Goal: Task Accomplishment & Management: Use online tool/utility

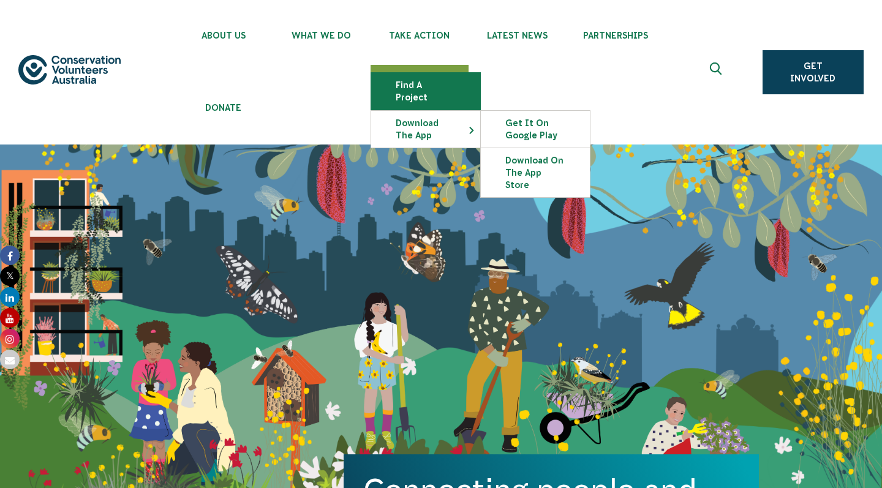
click at [424, 91] on link "Find a project" at bounding box center [425, 91] width 109 height 37
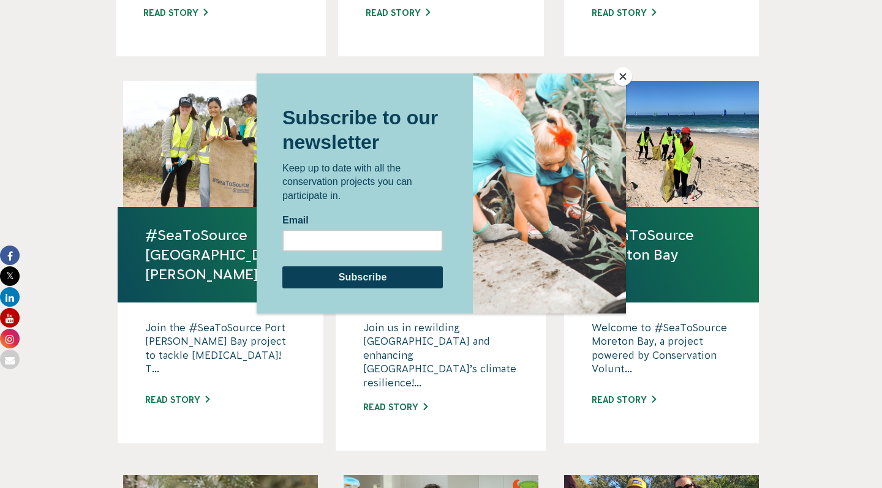
scroll to position [820, 0]
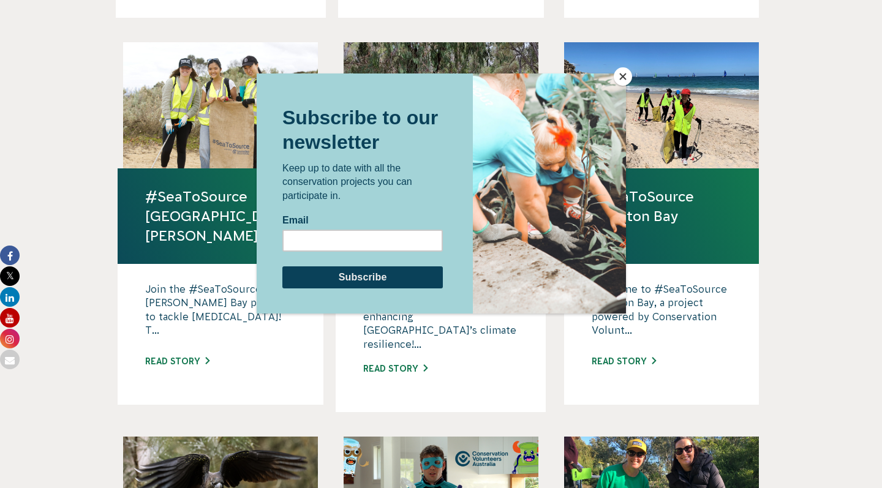
click at [620, 77] on button "Close" at bounding box center [623, 76] width 18 height 18
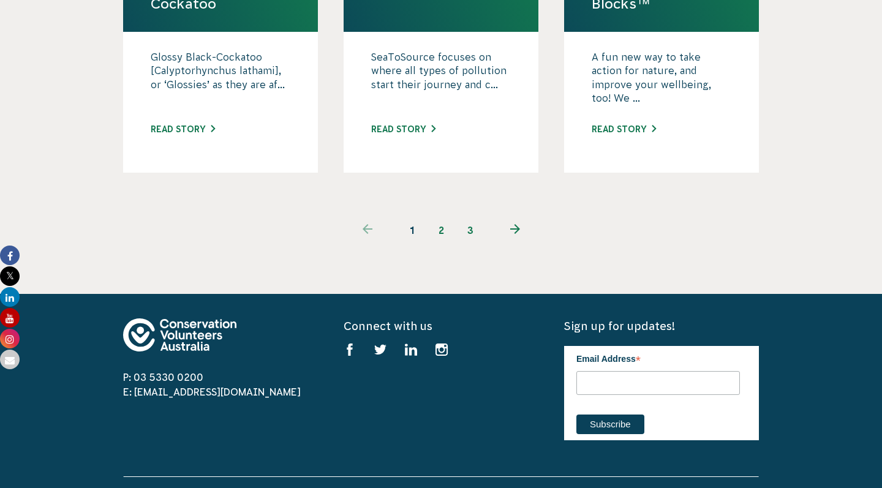
scroll to position [1332, 0]
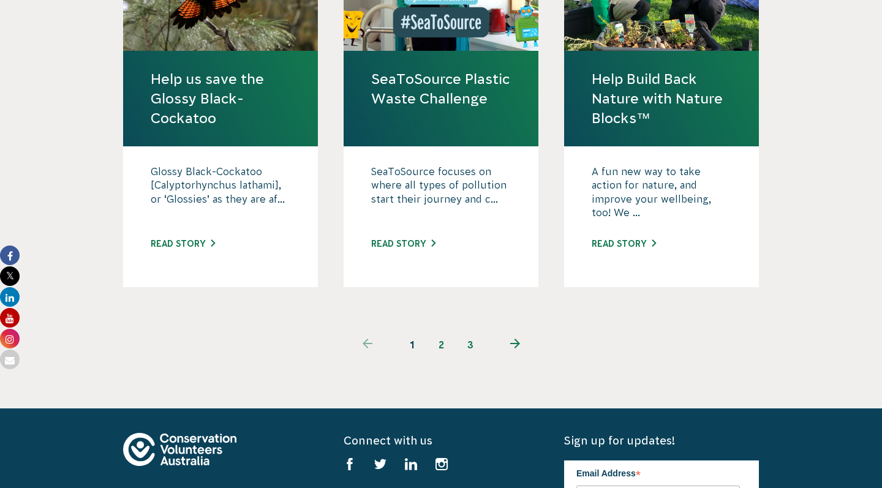
click at [441, 330] on link "2" at bounding box center [440, 344] width 29 height 29
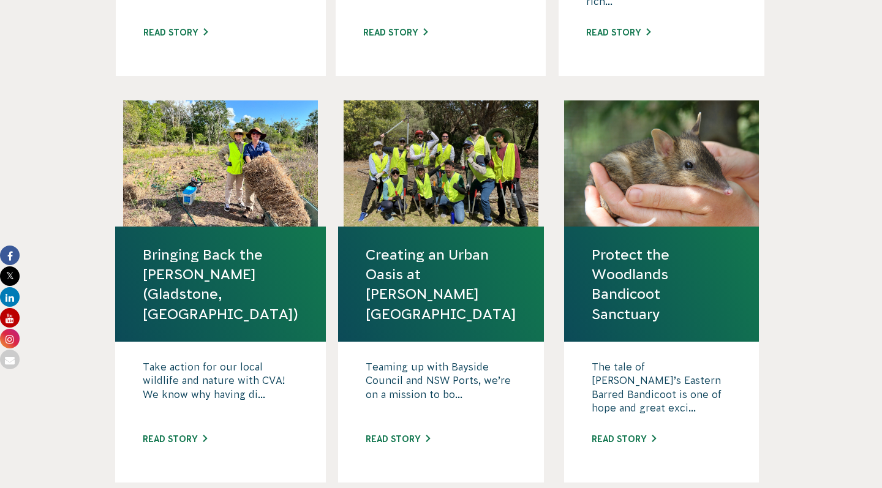
scroll to position [1278, 0]
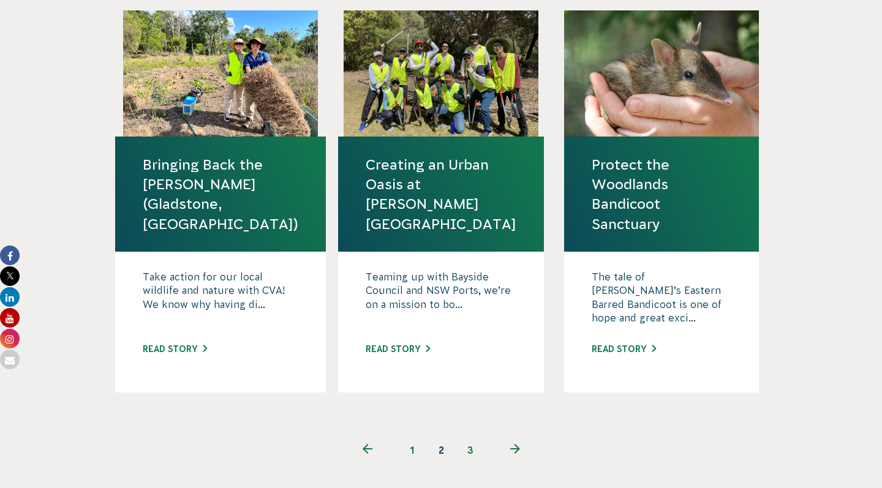
click at [469, 436] on link "3" at bounding box center [470, 450] width 29 height 29
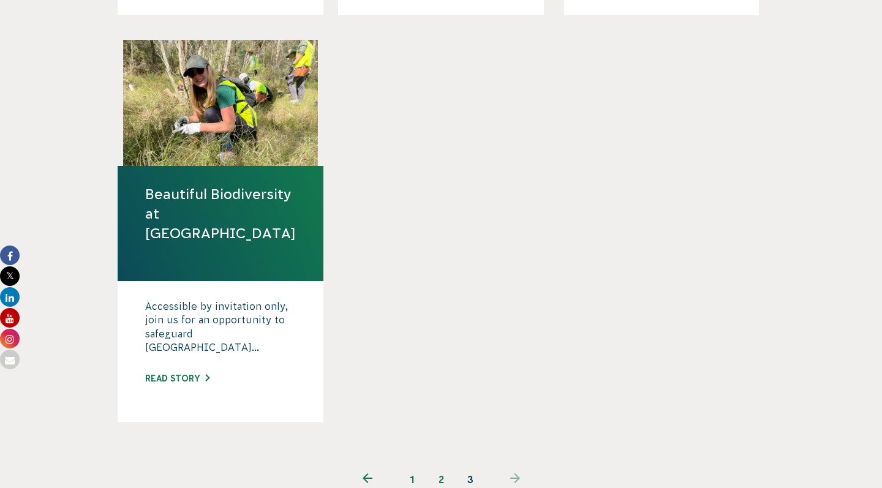
scroll to position [889, 0]
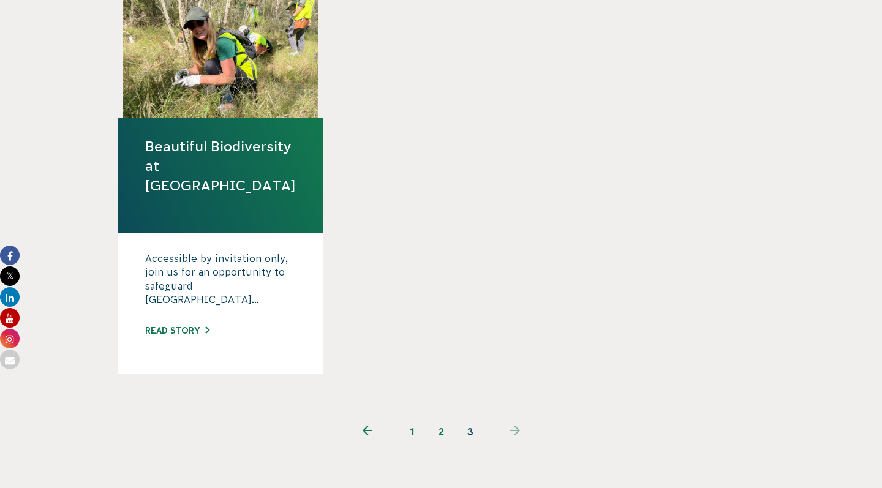
click at [416, 417] on link "1" at bounding box center [411, 431] width 29 height 29
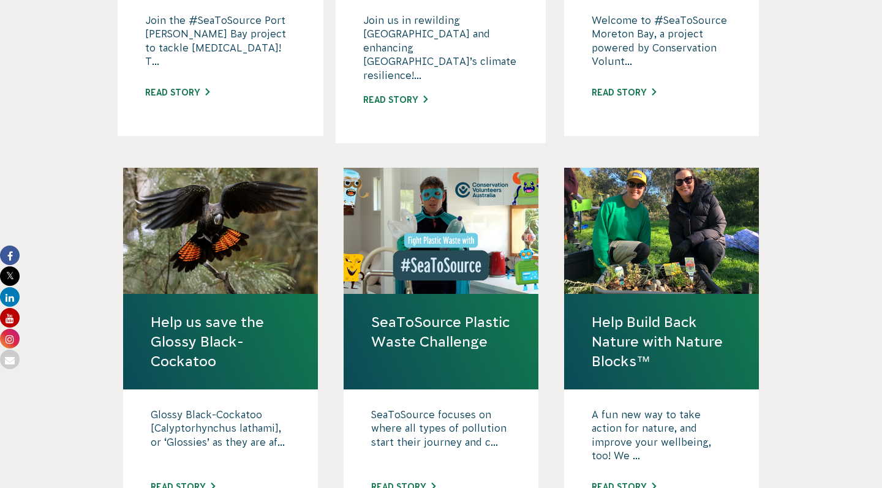
scroll to position [1092, 0]
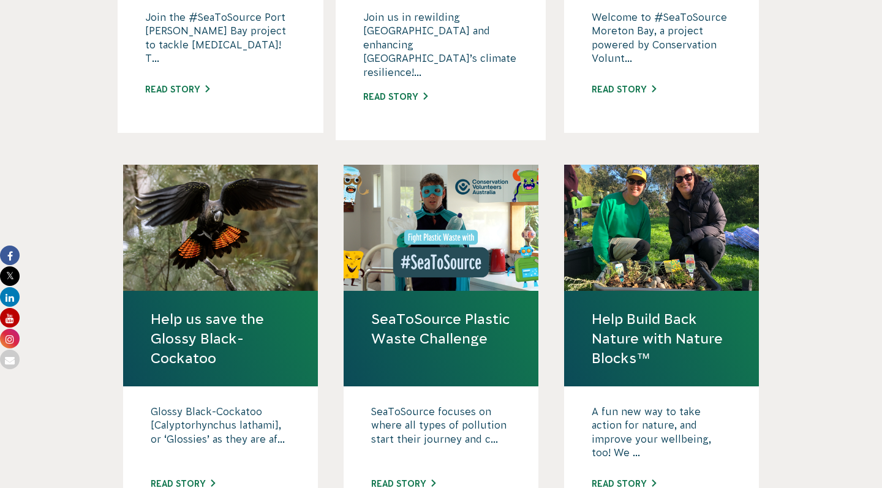
click at [186, 309] on link "Help us save the Glossy Black-Cockatoo" at bounding box center [221, 338] width 140 height 59
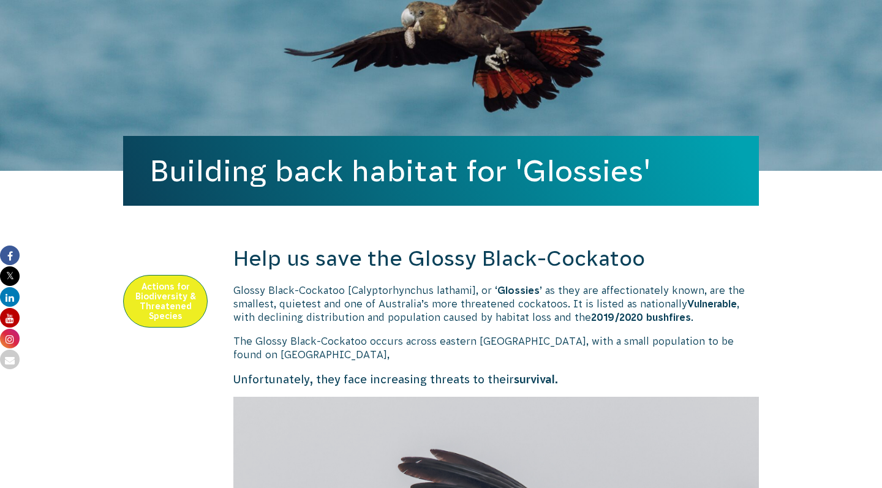
scroll to position [336, 0]
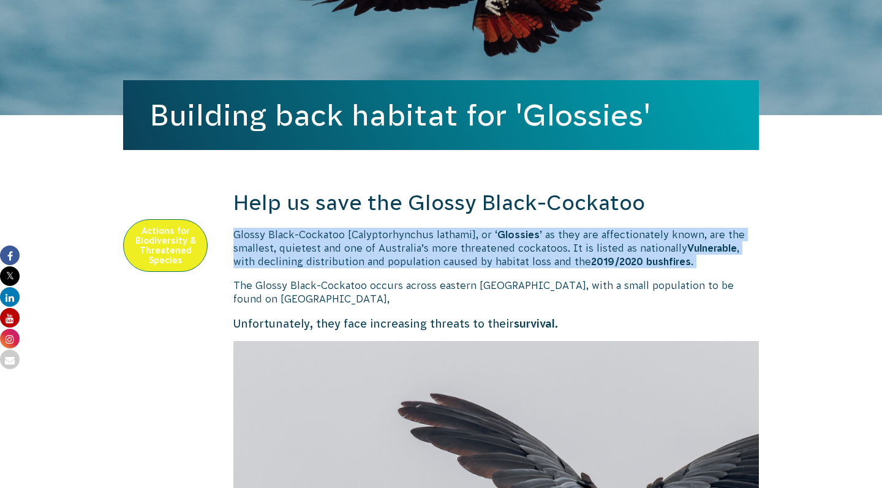
drag, startPoint x: 228, startPoint y: 229, endPoint x: 721, endPoint y: 261, distance: 493.5
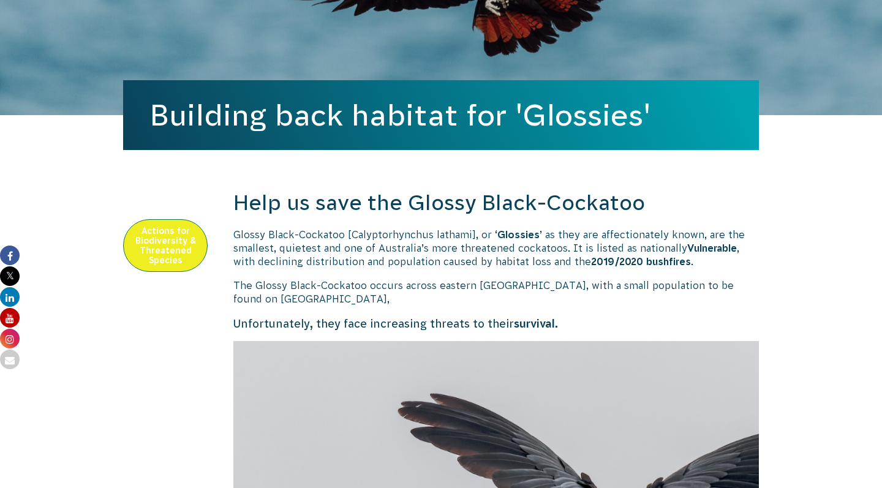
click at [684, 299] on p "The Glossy Black-Cockatoo occurs across eastern [GEOGRAPHIC_DATA], with a small…" at bounding box center [496, 293] width 526 height 28
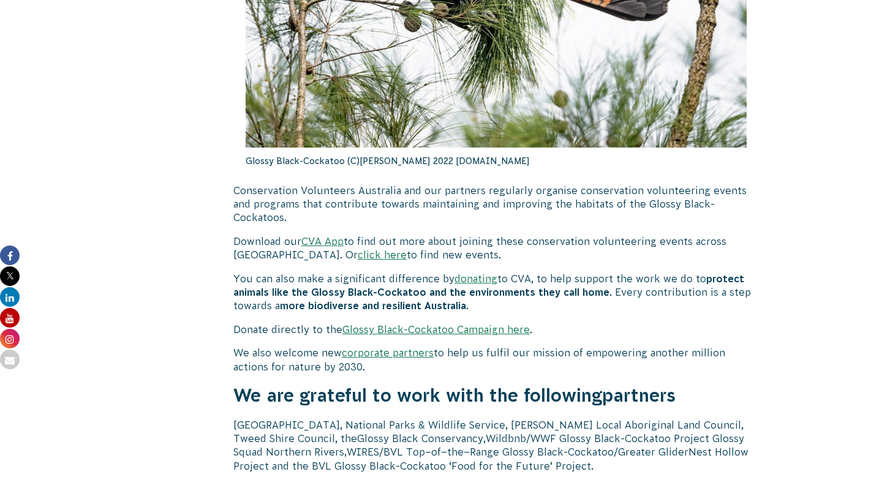
scroll to position [3734, 0]
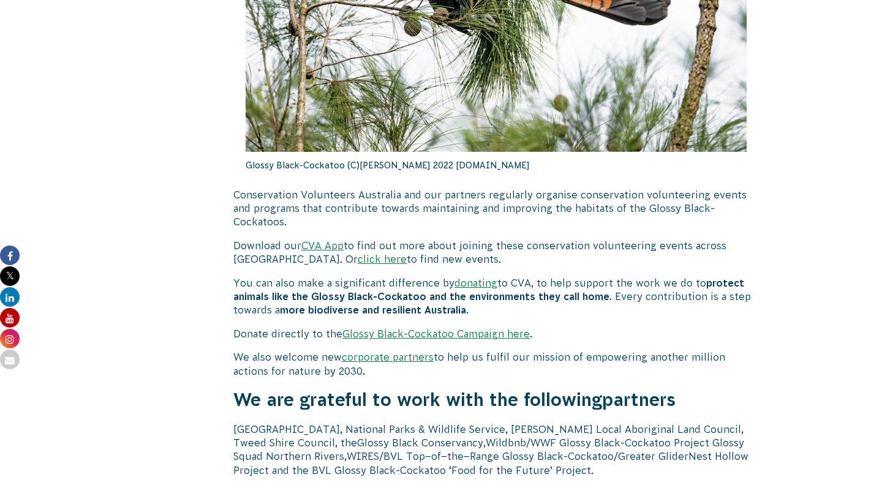
drag, startPoint x: 461, startPoint y: 347, endPoint x: 480, endPoint y: 315, distance: 36.6
drag, startPoint x: 480, startPoint y: 315, endPoint x: 486, endPoint y: 341, distance: 26.4
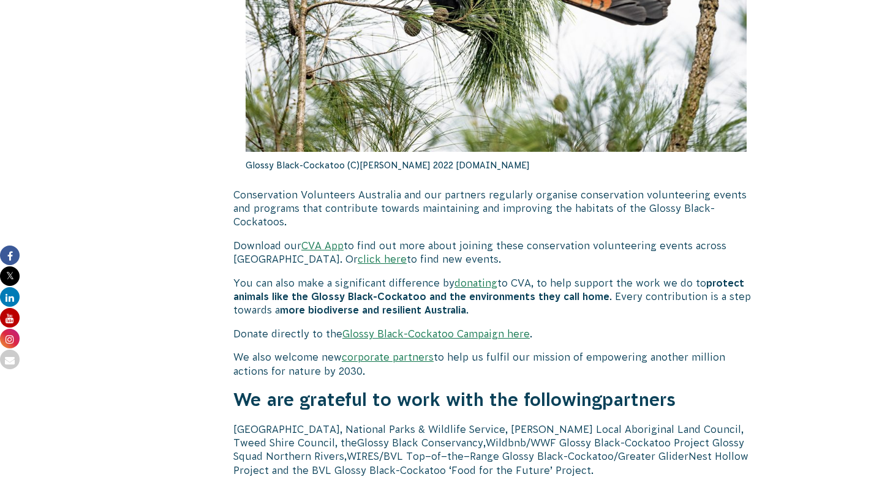
click at [628, 239] on p "Download our CVA App to find out more about joining these conservation voluntee…" at bounding box center [496, 253] width 526 height 28
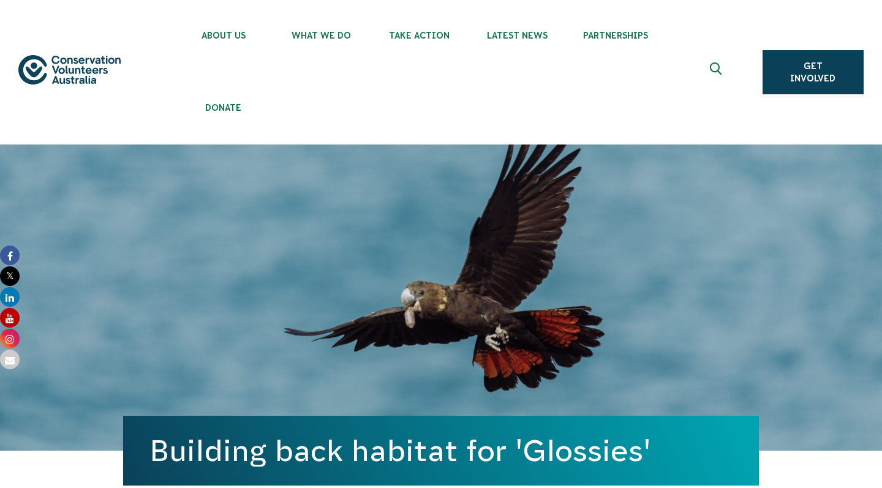
scroll to position [0, 0]
